Goal: Task Accomplishment & Management: Use online tool/utility

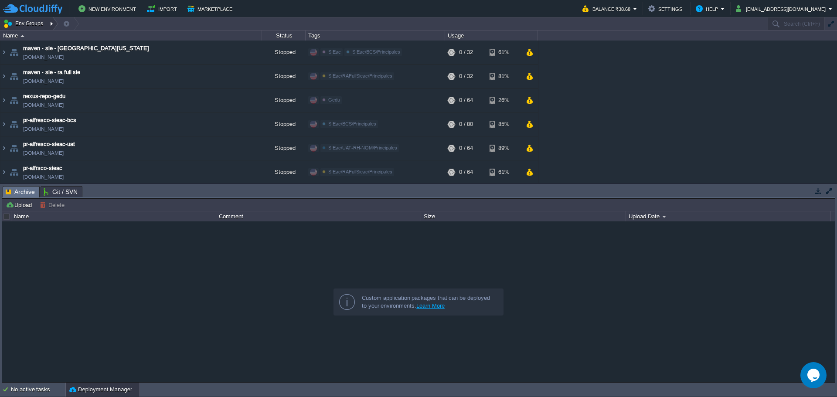
click at [50, 27] on div at bounding box center [53, 23] width 12 height 13
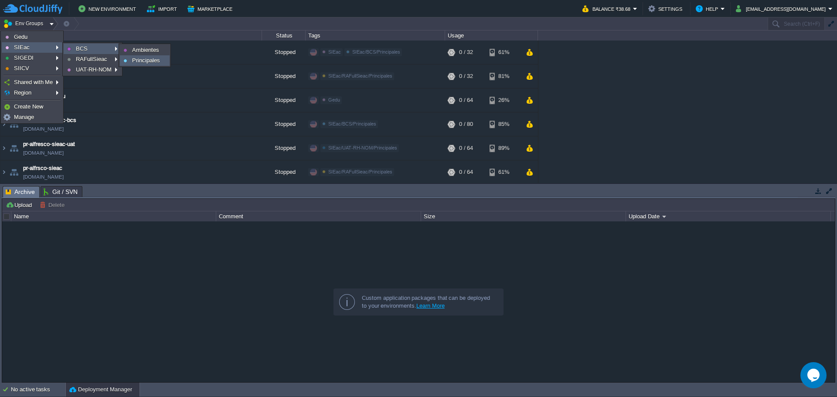
click at [133, 61] on span "Principales" at bounding box center [146, 60] width 28 height 7
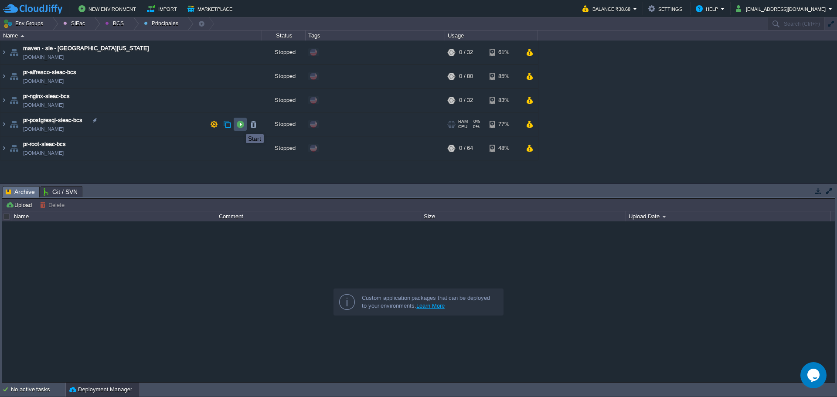
click at [239, 126] on button "button" at bounding box center [240, 124] width 8 height 8
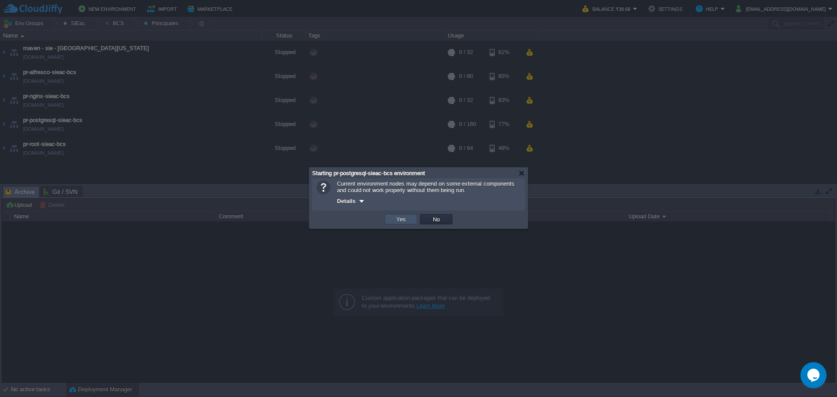
click at [394, 223] on button "Yes" at bounding box center [401, 219] width 15 height 8
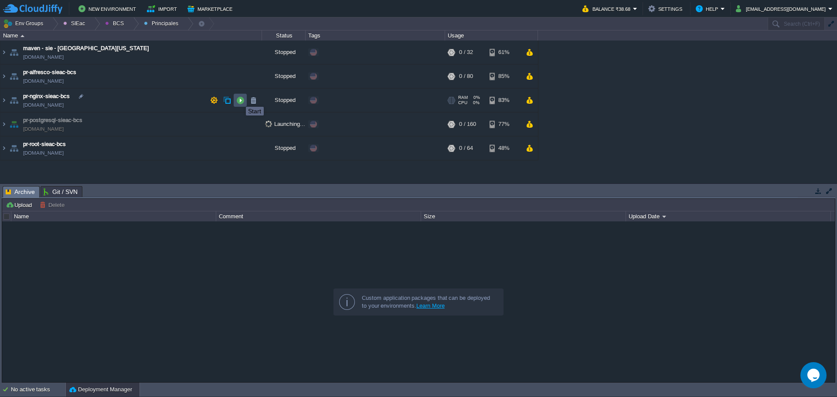
click at [239, 99] on button "button" at bounding box center [240, 100] width 8 height 8
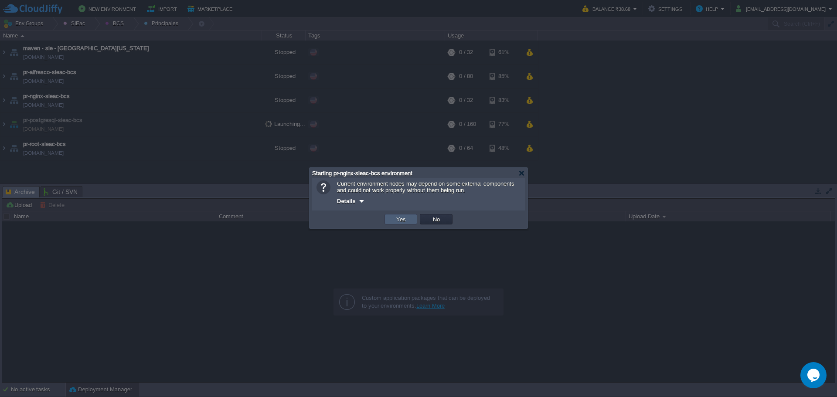
click at [393, 217] on td "Yes" at bounding box center [400, 219] width 33 height 10
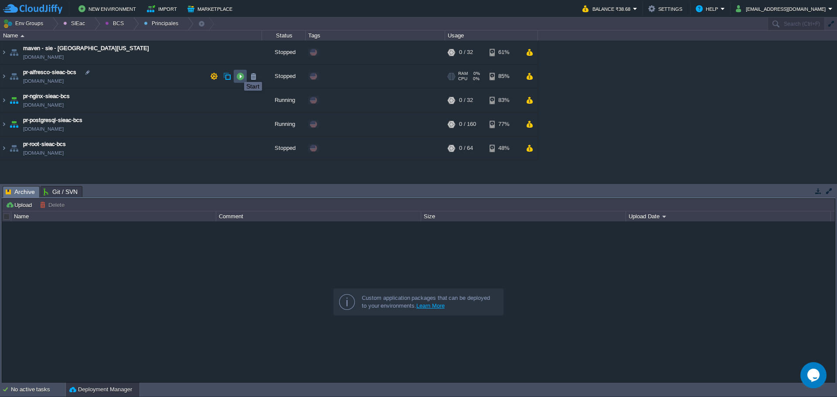
click at [238, 74] on button "button" at bounding box center [240, 76] width 8 height 8
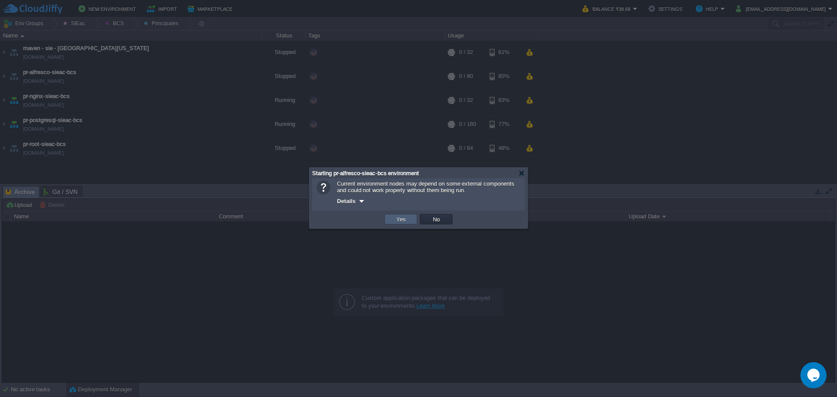
click at [390, 221] on td "Yes" at bounding box center [400, 219] width 33 height 10
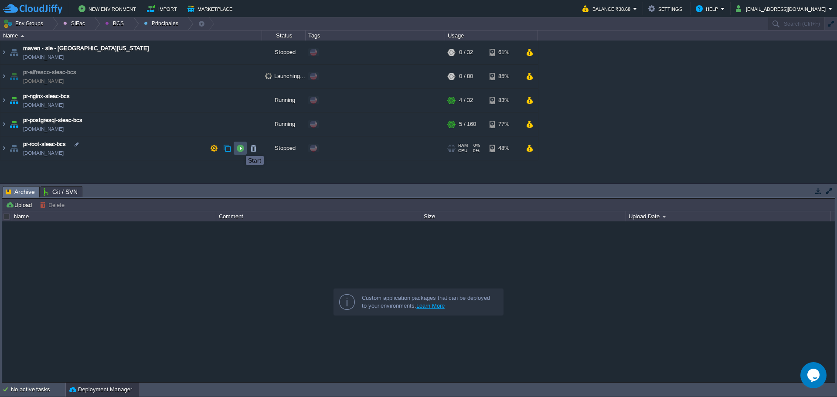
click at [239, 148] on button "button" at bounding box center [240, 148] width 8 height 8
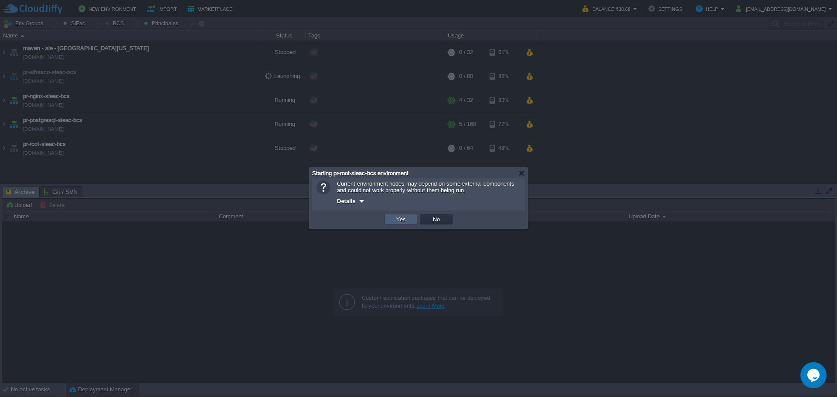
click at [394, 219] on button "Yes" at bounding box center [401, 219] width 15 height 8
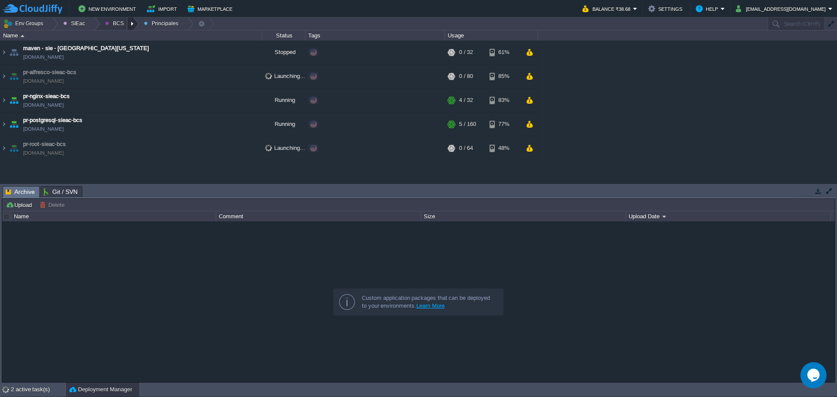
click at [127, 19] on div at bounding box center [133, 23] width 12 height 13
click at [123, 39] on span "Ambientes" at bounding box center [124, 37] width 27 height 7
click at [237, 49] on button "button" at bounding box center [240, 52] width 8 height 8
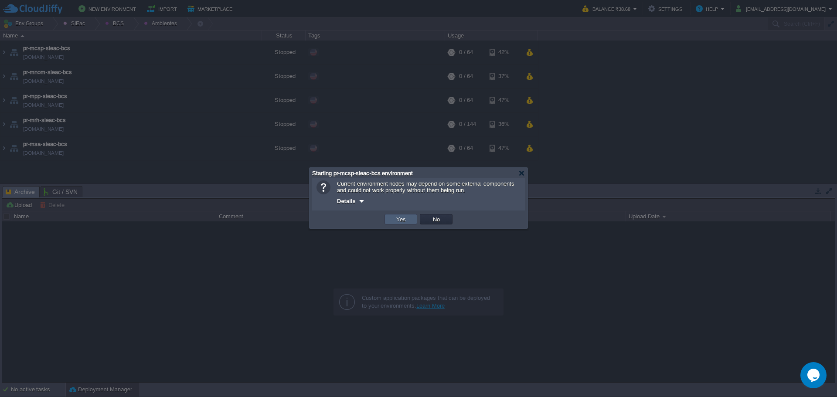
click at [392, 215] on td "Yes" at bounding box center [400, 219] width 33 height 10
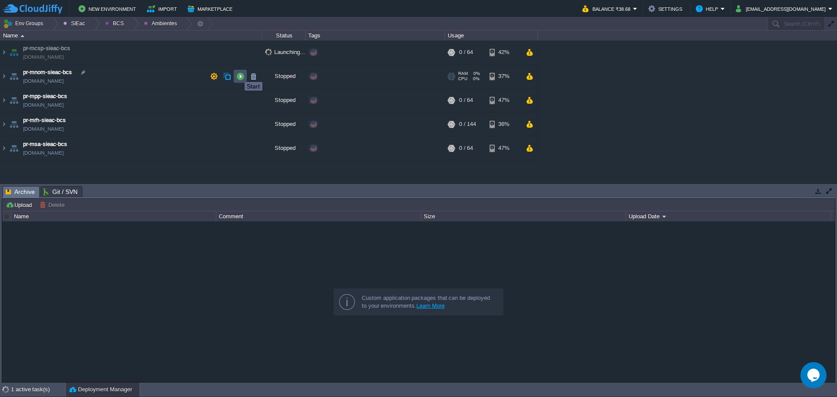
click at [238, 74] on button "button" at bounding box center [240, 76] width 8 height 8
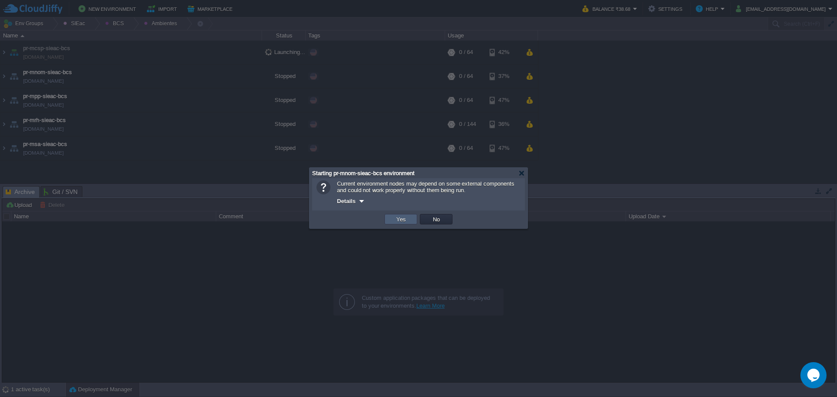
click at [389, 218] on td "Yes" at bounding box center [400, 219] width 33 height 10
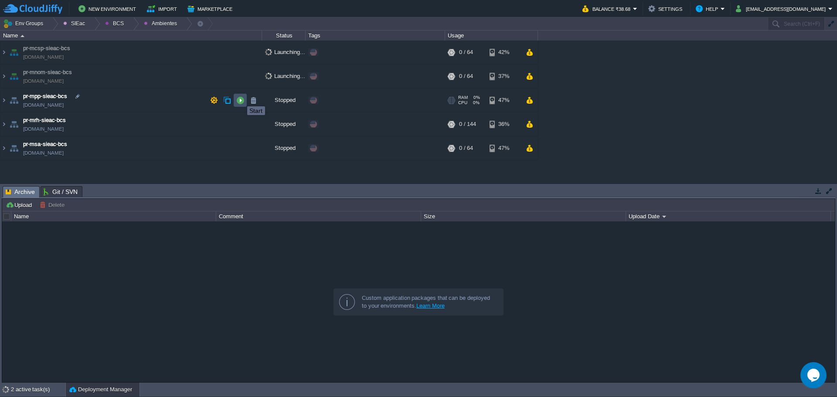
click at [241, 99] on button "button" at bounding box center [240, 100] width 8 height 8
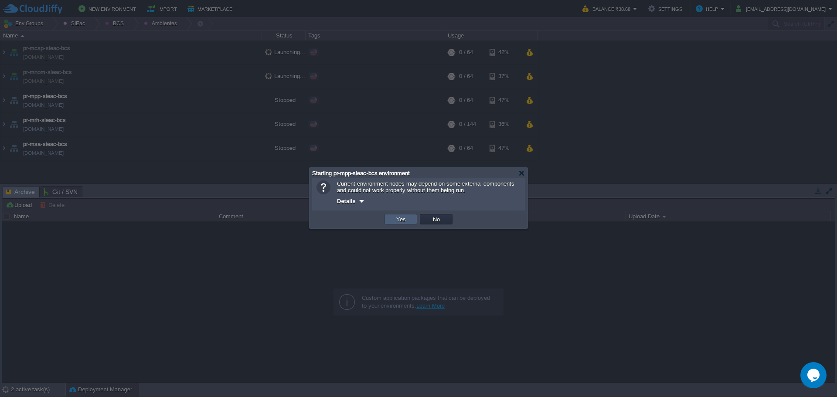
click at [392, 221] on td "Yes" at bounding box center [400, 219] width 33 height 10
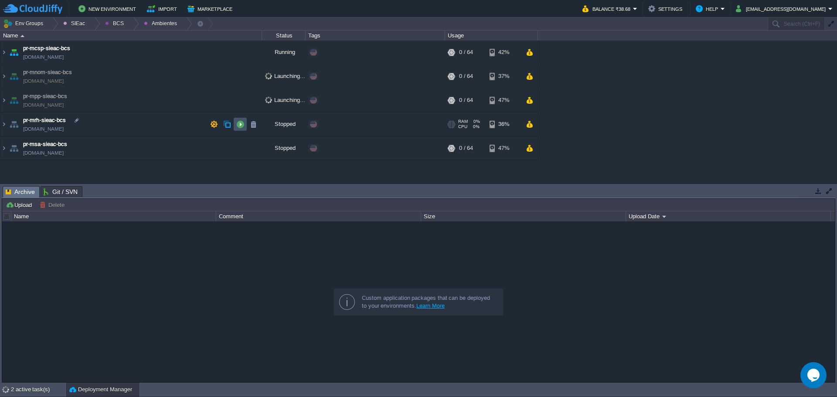
click at [241, 128] on button "button" at bounding box center [240, 124] width 8 height 8
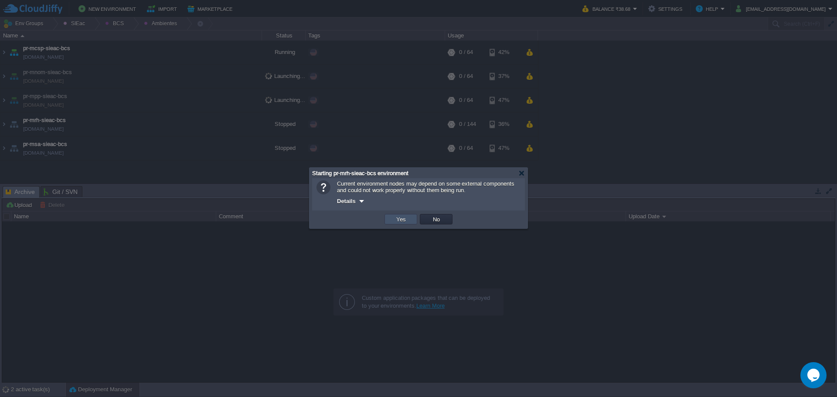
click at [401, 222] on button "Yes" at bounding box center [401, 219] width 15 height 8
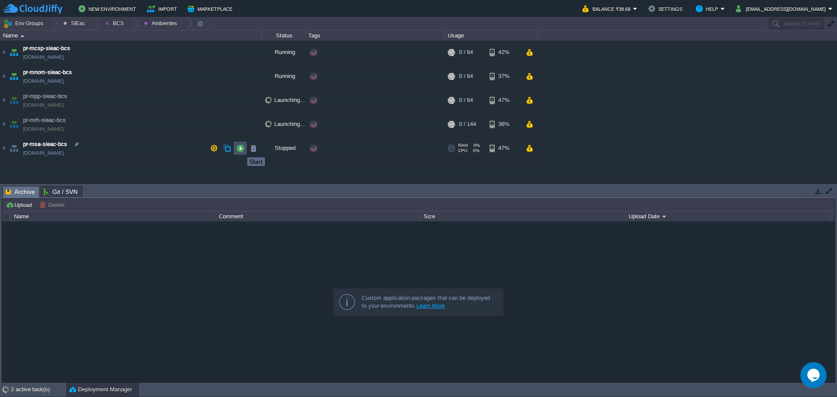
click at [241, 150] on button "button" at bounding box center [240, 148] width 8 height 8
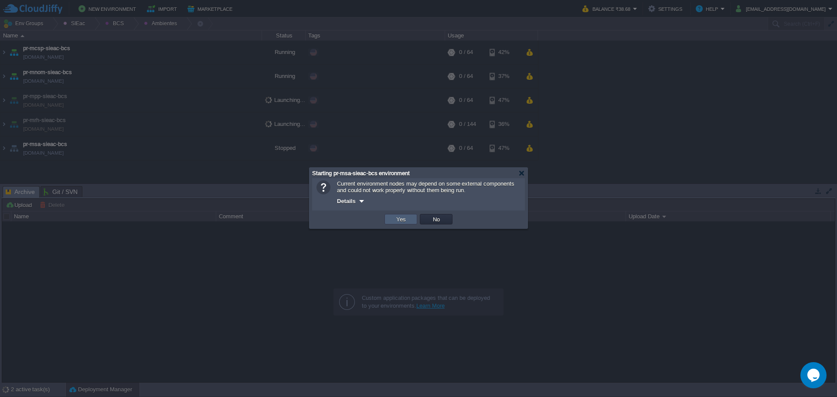
click at [391, 219] on td "Yes" at bounding box center [400, 219] width 33 height 10
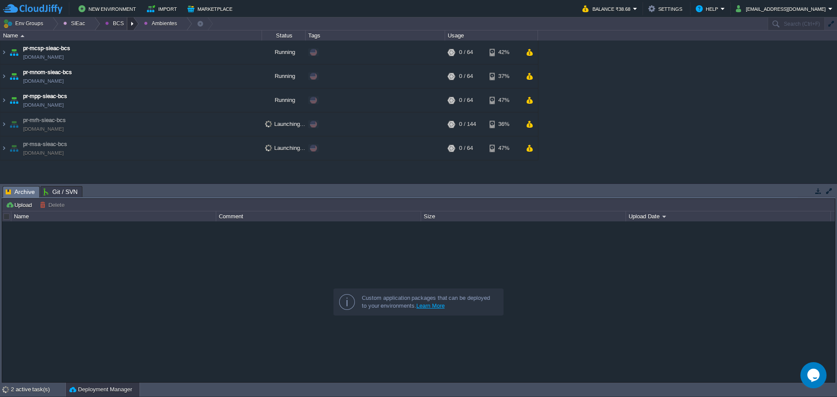
click at [127, 24] on div at bounding box center [133, 23] width 12 height 13
click at [123, 46] on span "Principales" at bounding box center [125, 47] width 28 height 7
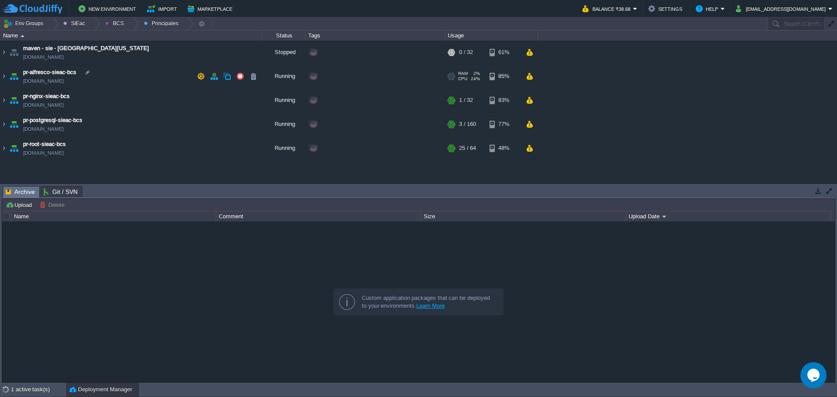
click at [125, 75] on td "pr-alfresco-sieac-bcs [DOMAIN_NAME]" at bounding box center [131, 77] width 262 height 24
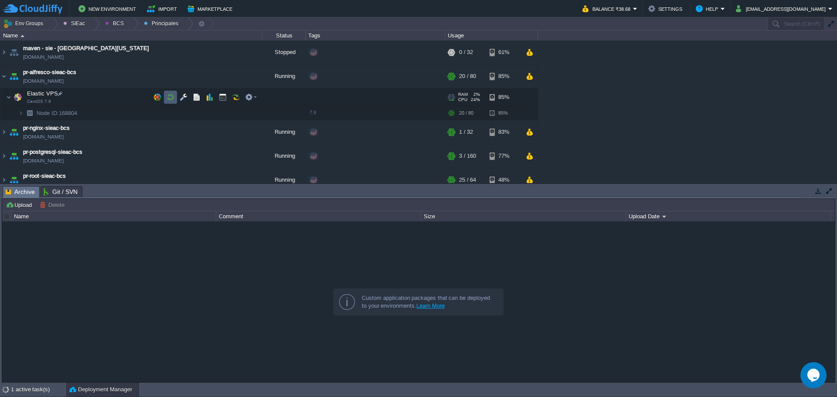
click at [166, 100] on td at bounding box center [170, 97] width 13 height 13
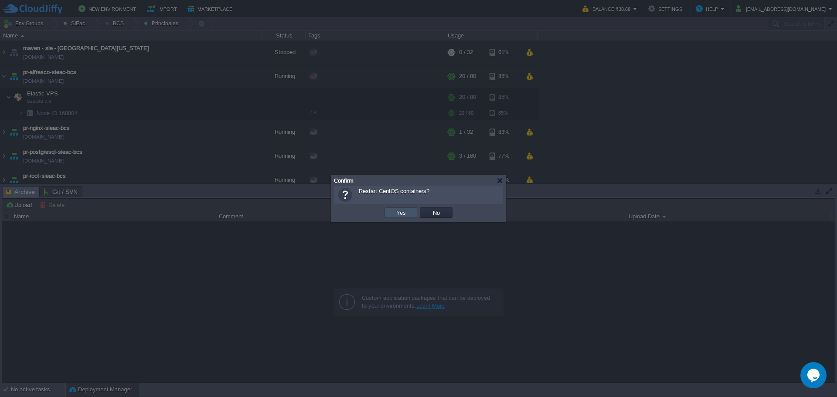
click at [394, 211] on button "Yes" at bounding box center [401, 213] width 15 height 8
